Goal: Task Accomplishment & Management: Manage account settings

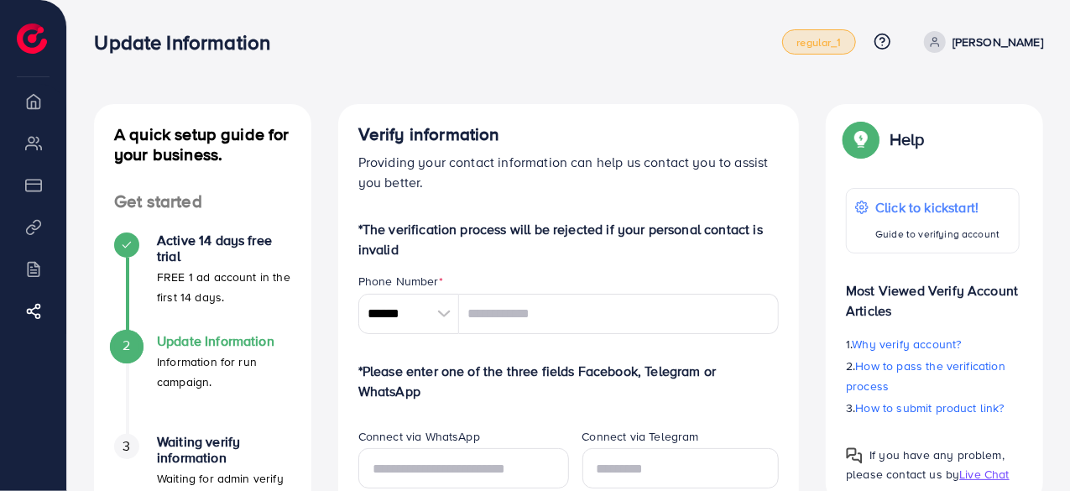
click at [824, 44] on span "regular_1" at bounding box center [818, 42] width 44 height 11
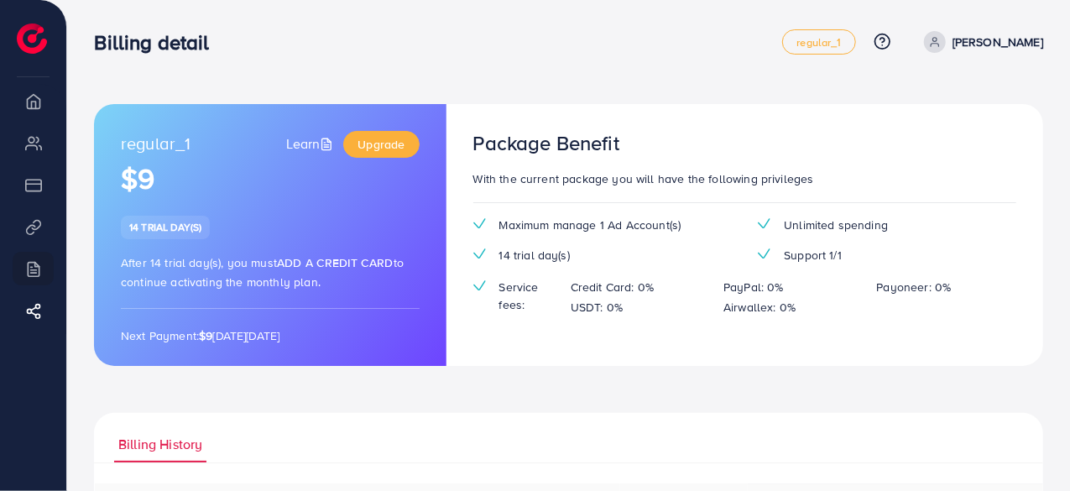
drag, startPoint x: 543, startPoint y: 239, endPoint x: 565, endPoint y: 237, distance: 21.9
click at [565, 237] on div "Maximum manage 1 Ad Account(s) Unlimited spending 14 trial day(s) Support 1/1 S…" at bounding box center [745, 273] width 570 height 115
click at [534, 263] on span "14 trial day(s)" at bounding box center [534, 255] width 70 height 17
click at [889, 41] on circle at bounding box center [882, 41] width 15 height 15
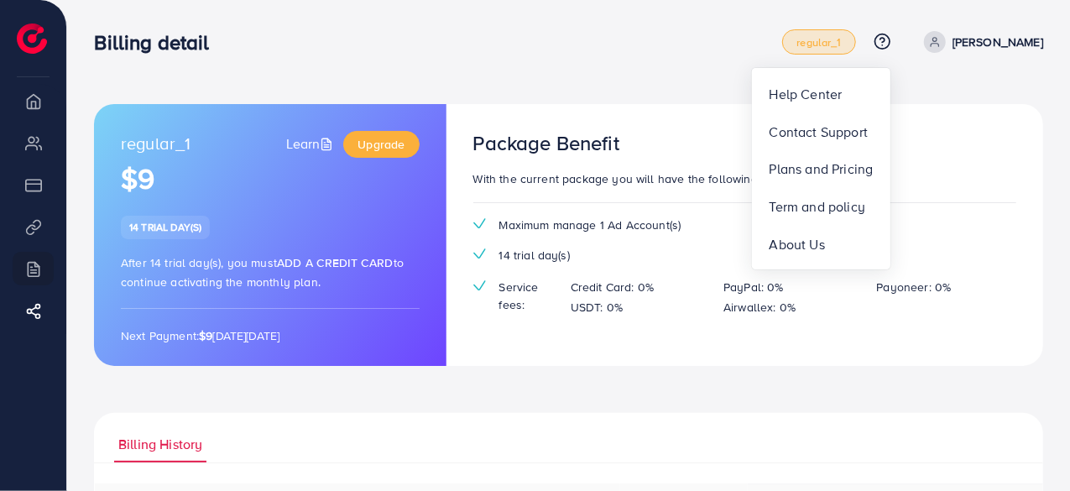
click at [832, 41] on span "regular_1" at bounding box center [818, 42] width 44 height 11
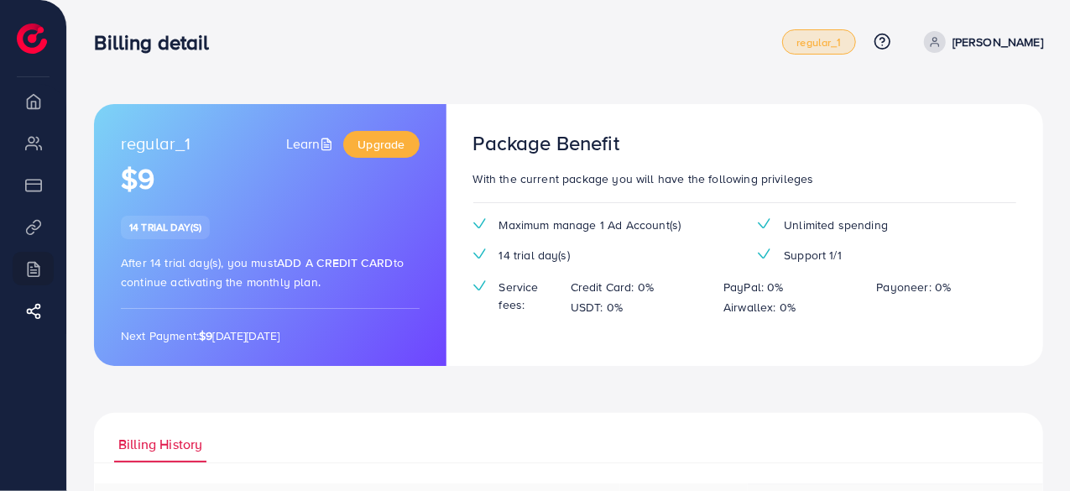
click at [820, 44] on span "regular_1" at bounding box center [818, 42] width 44 height 11
